Goal: Navigation & Orientation: Understand site structure

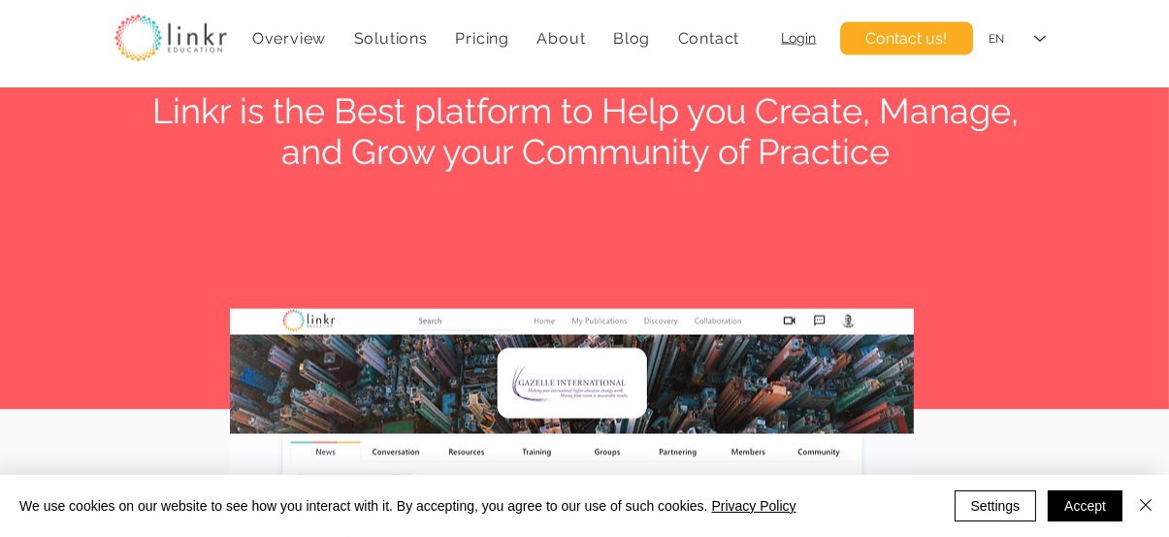
scroll to position [7061, 0]
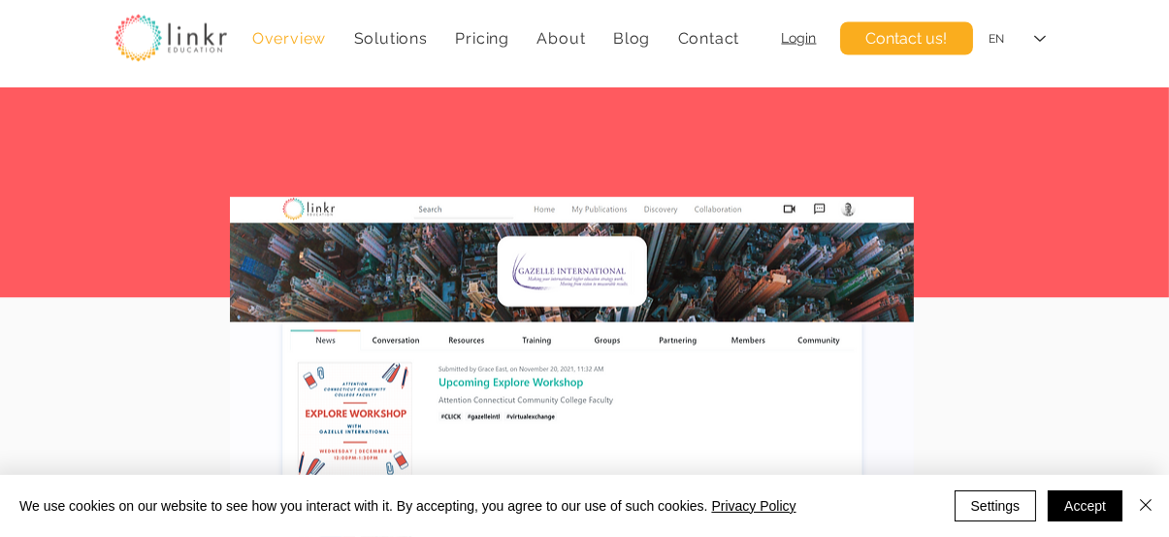
click at [285, 35] on span "Overview" at bounding box center [289, 38] width 74 height 18
click at [160, 49] on img at bounding box center [171, 39] width 113 height 48
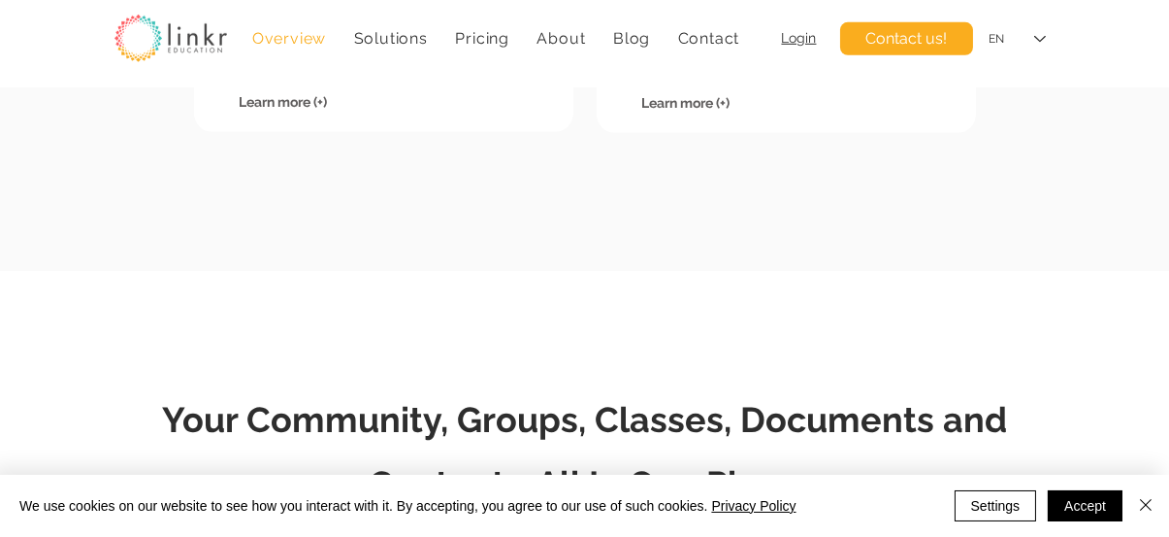
scroll to position [2329, 0]
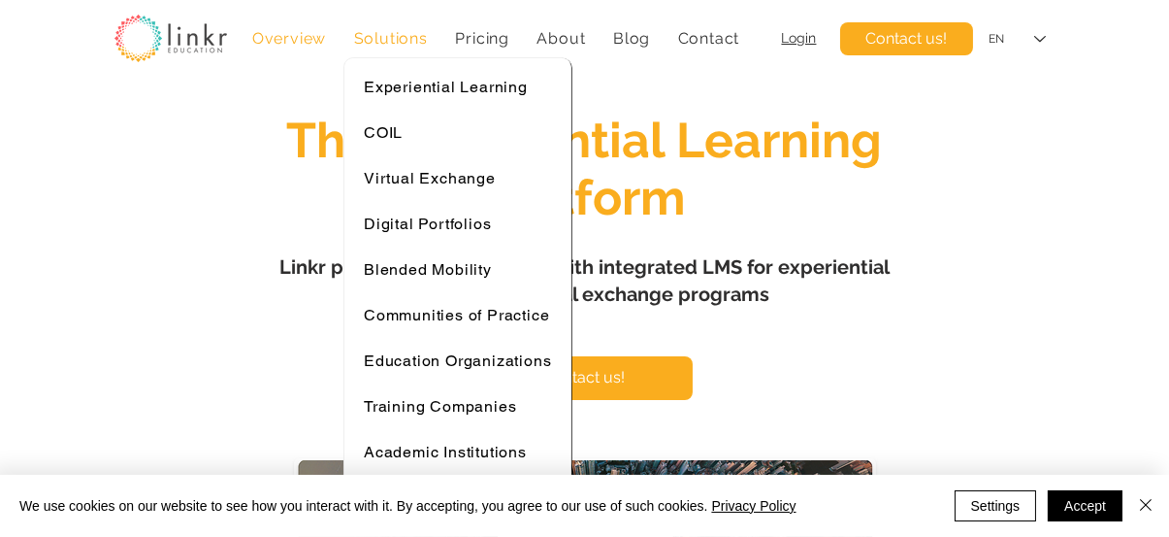
scroll to position [97, 0]
